Goal: Task Accomplishment & Management: Manage account settings

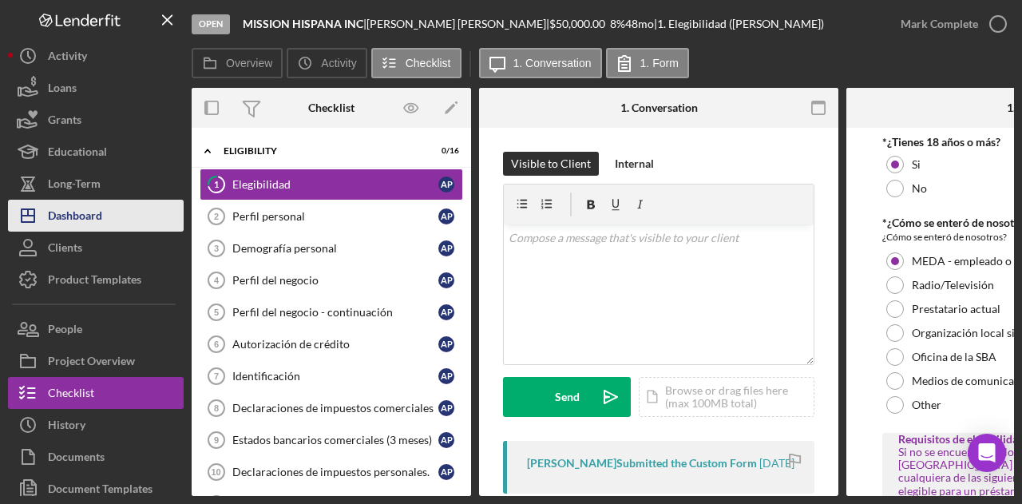
click at [89, 219] on div "Dashboard" at bounding box center [75, 218] width 54 height 36
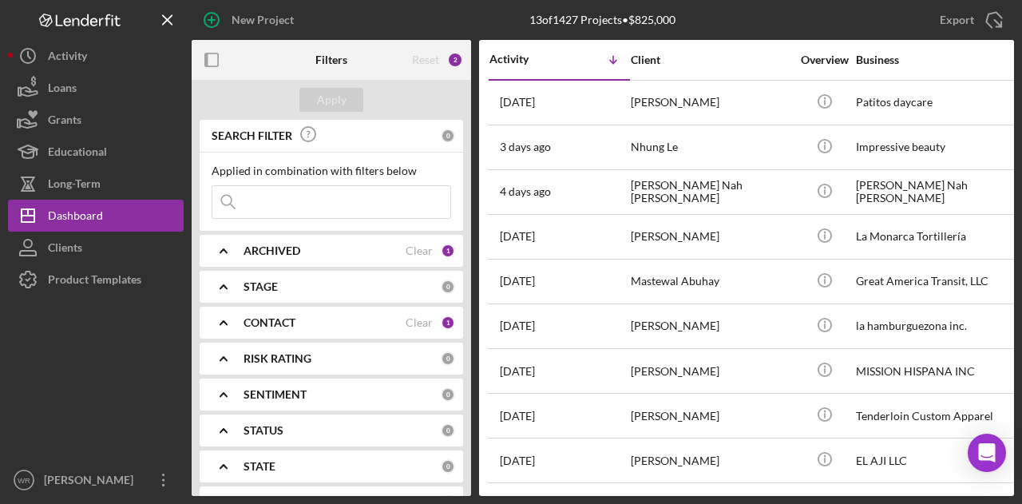
click at [294, 325] on b "CONTACT" at bounding box center [270, 322] width 52 height 13
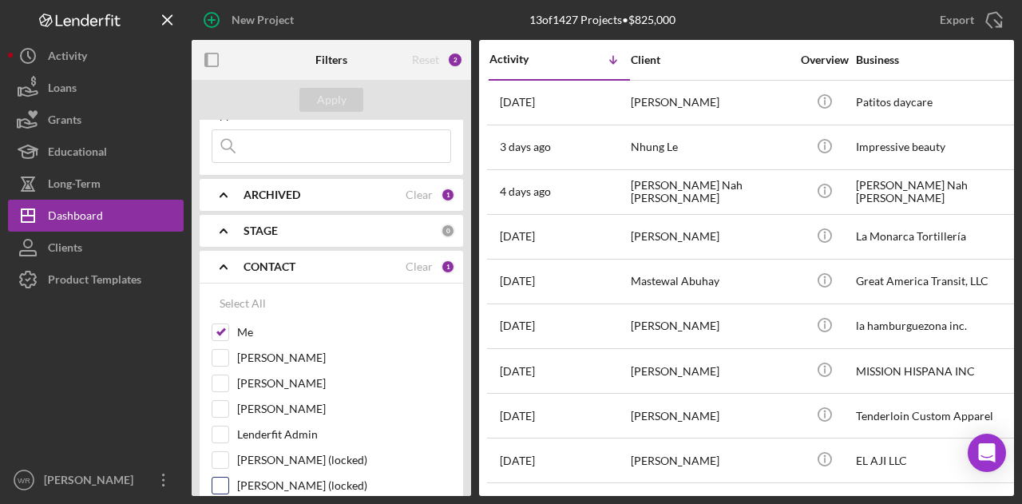
scroll to position [80, 0]
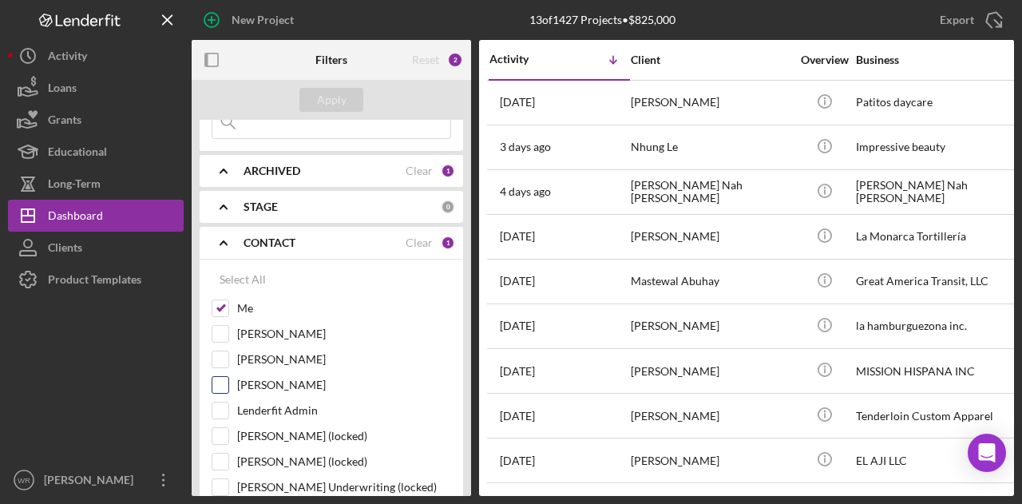
click at [272, 383] on label "[PERSON_NAME]" at bounding box center [344, 385] width 214 height 16
click at [228, 383] on input "[PERSON_NAME]" at bounding box center [220, 385] width 16 height 16
checkbox input "true"
click at [315, 102] on button "Apply" at bounding box center [331, 100] width 64 height 24
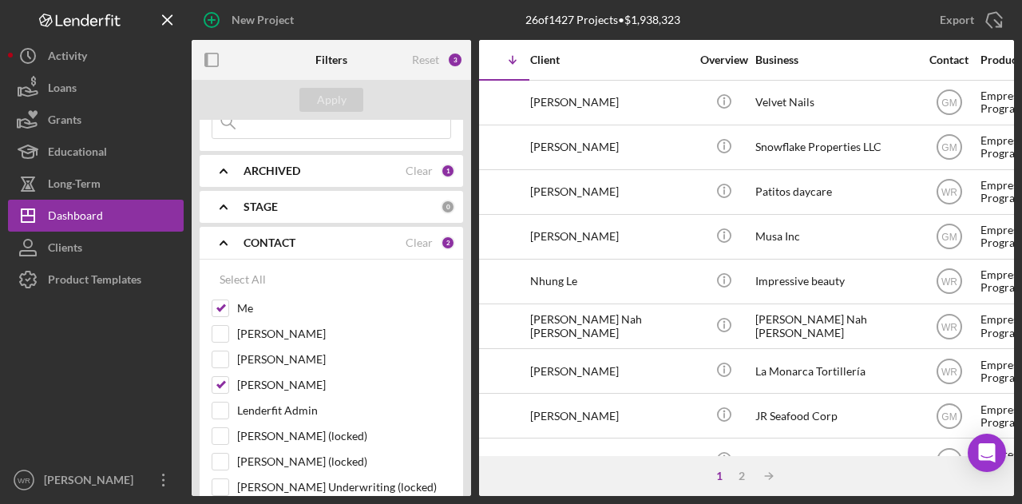
scroll to position [0, 0]
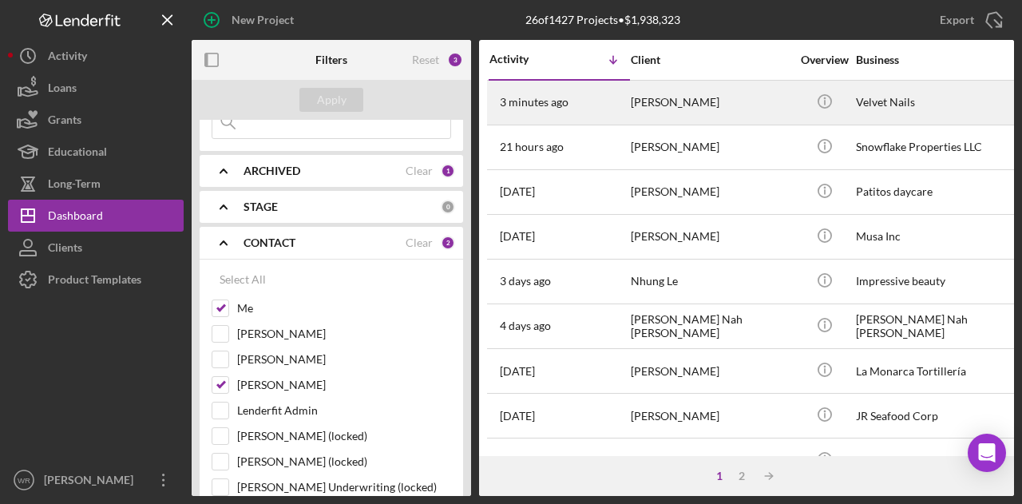
click at [630, 96] on td "[PERSON_NAME]" at bounding box center [712, 102] width 164 height 45
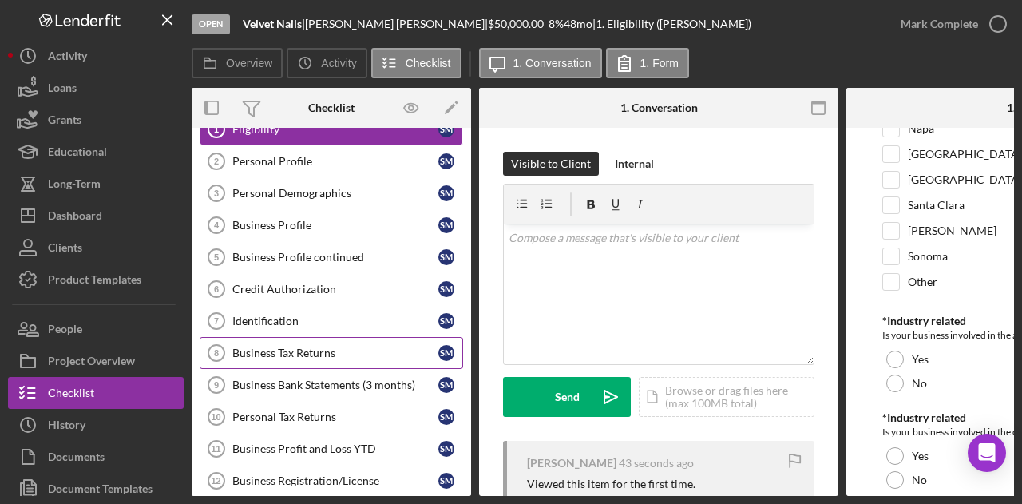
scroll to position [80, 0]
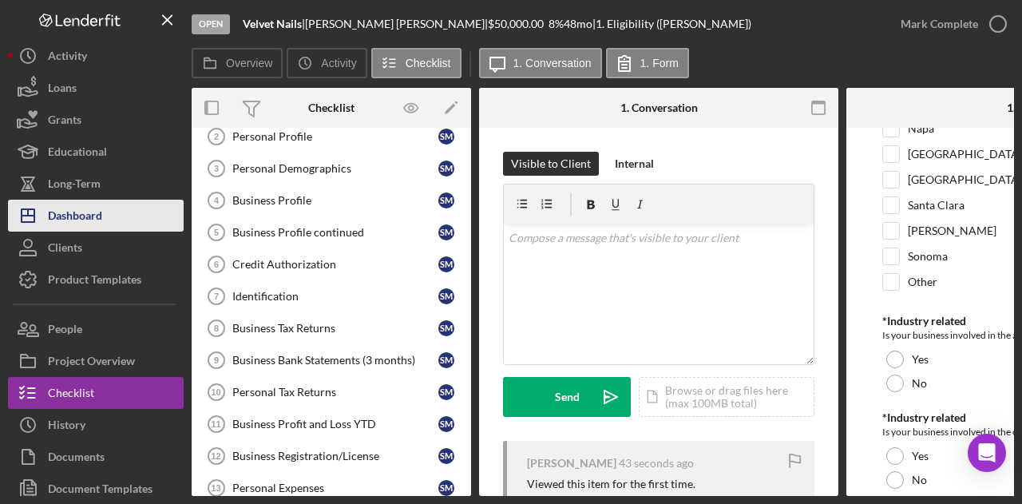
click at [115, 215] on button "Icon/Dashboard Dashboard" at bounding box center [96, 216] width 176 height 32
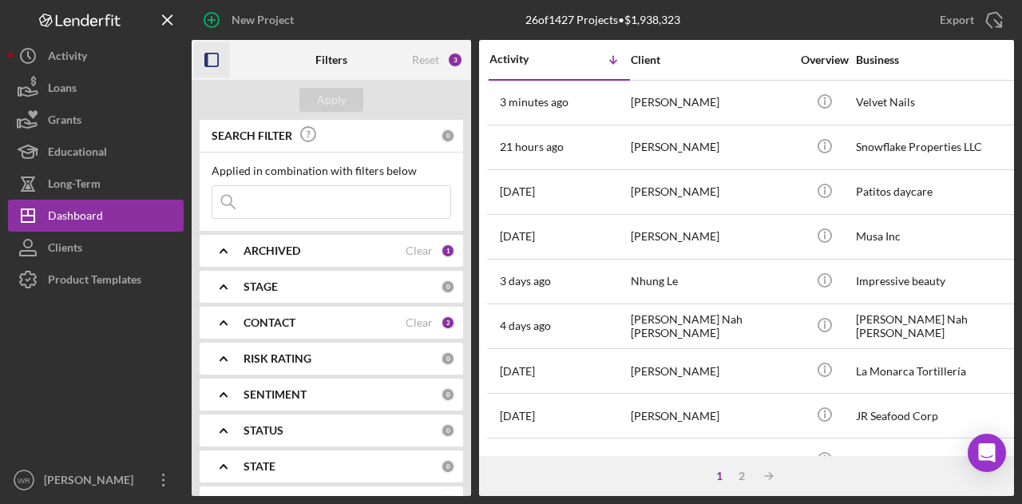
click at [200, 61] on icon "button" at bounding box center [212, 60] width 36 height 36
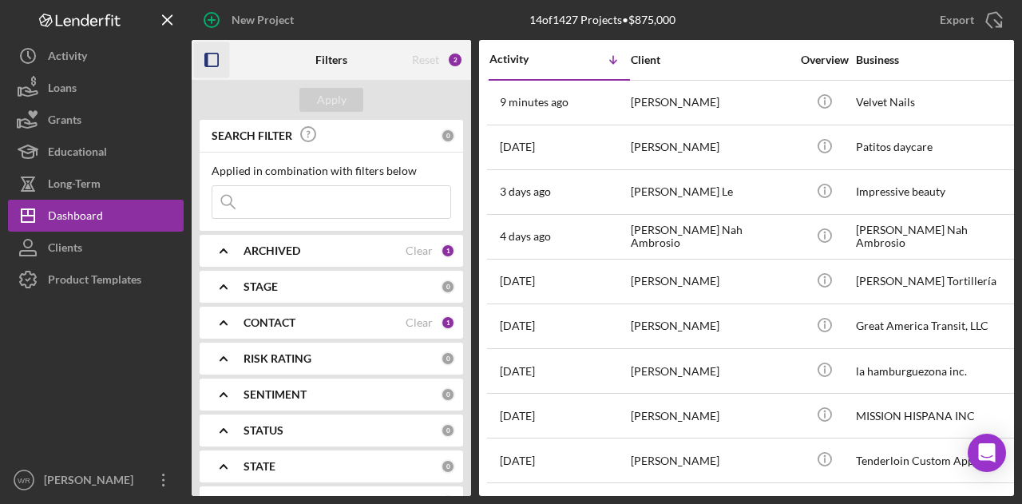
click at [209, 58] on icon "button" at bounding box center [212, 60] width 36 height 36
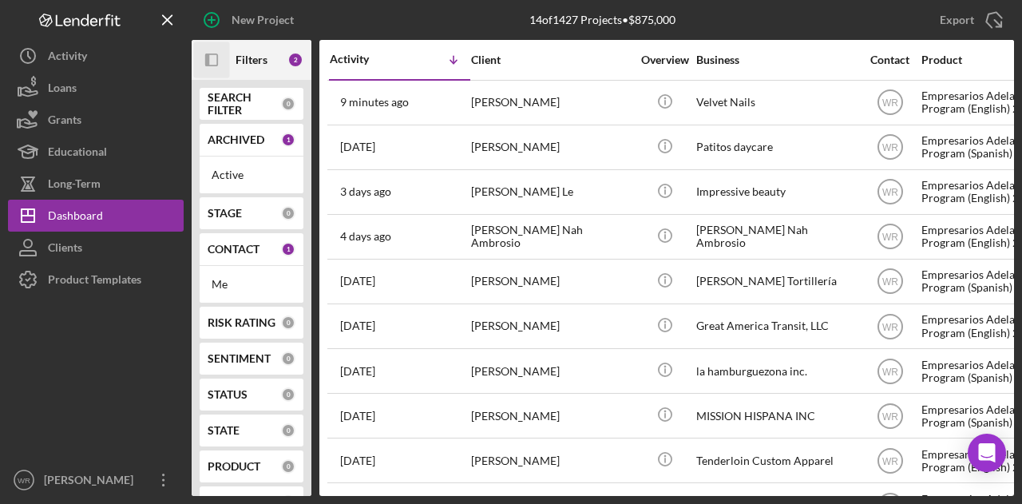
click at [687, 502] on div "New Project 14 of 1427 Projects • $875,000 Export Icon/Export Icon/Panel Side E…" at bounding box center [511, 252] width 1022 height 504
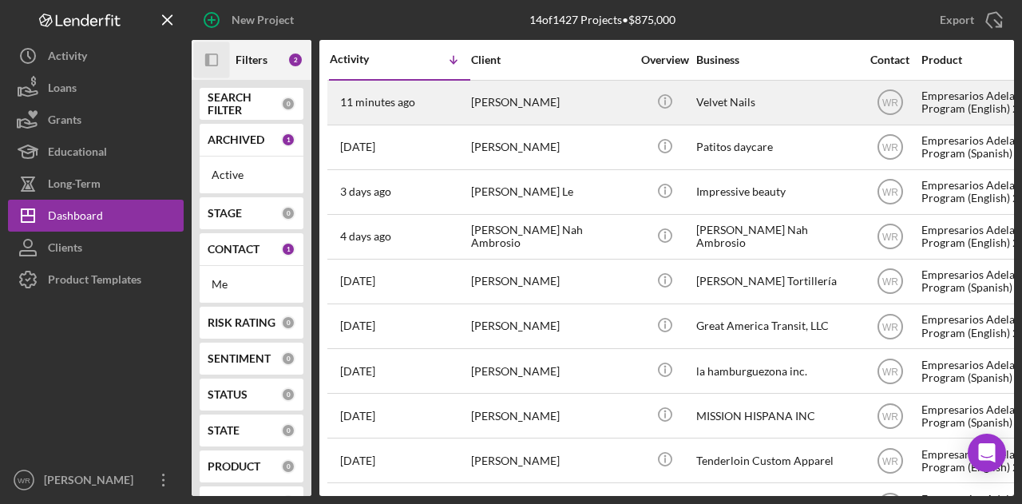
click at [475, 108] on div "[PERSON_NAME]" at bounding box center [551, 102] width 160 height 42
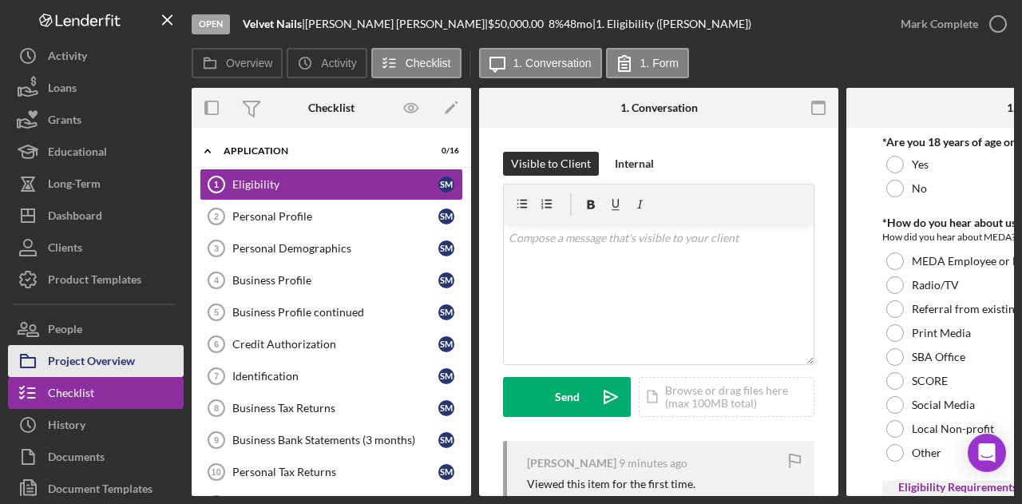
click at [114, 361] on div "Project Overview" at bounding box center [91, 363] width 87 height 36
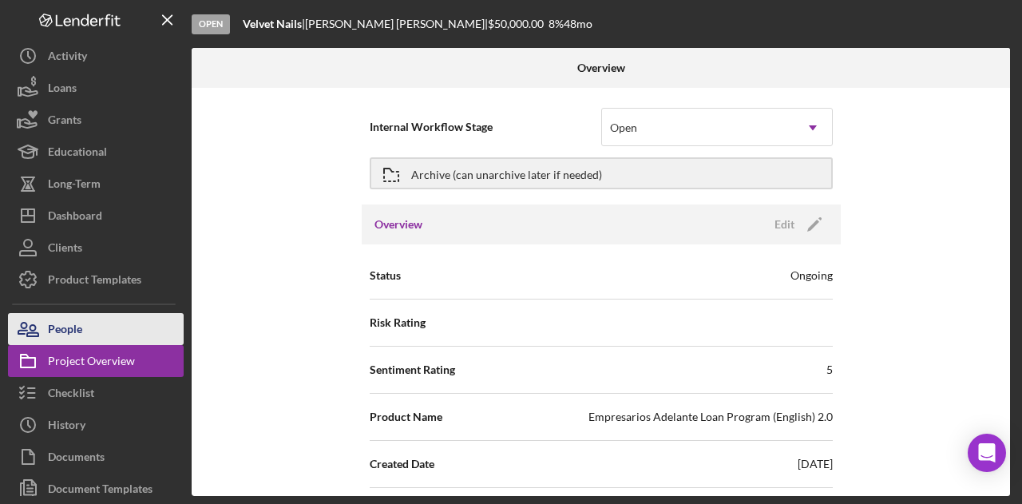
click at [91, 333] on button "People" at bounding box center [96, 329] width 176 height 32
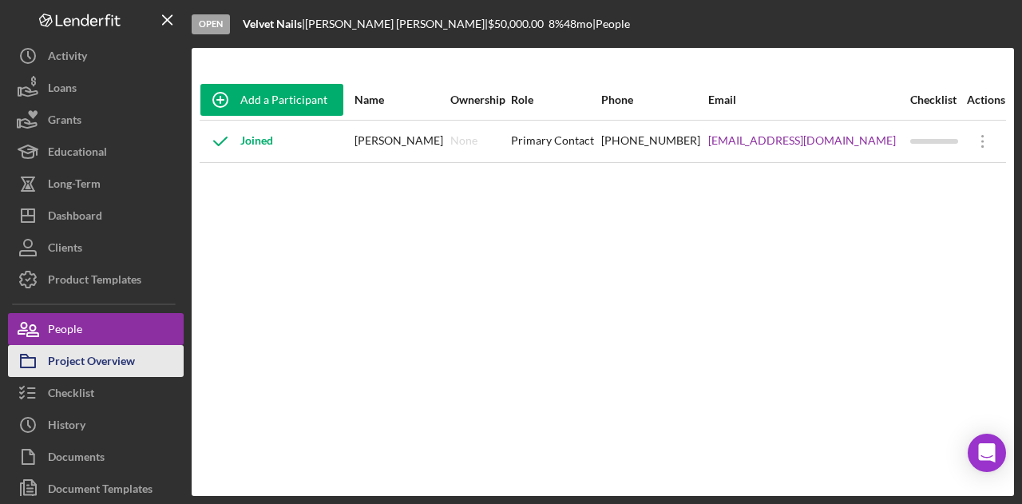
click at [125, 362] on div "Project Overview" at bounding box center [91, 363] width 87 height 36
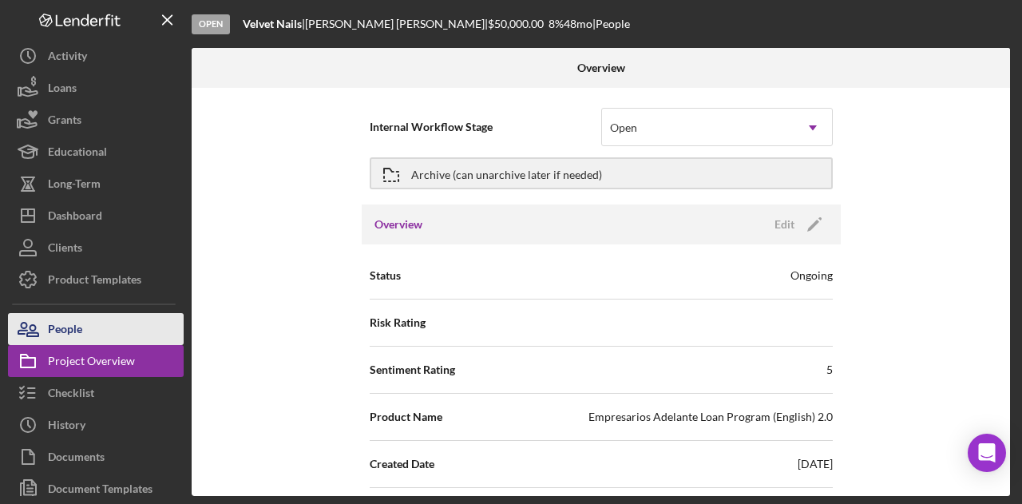
click at [117, 319] on button "People" at bounding box center [96, 329] width 176 height 32
